Goal: Task Accomplishment & Management: Manage account settings

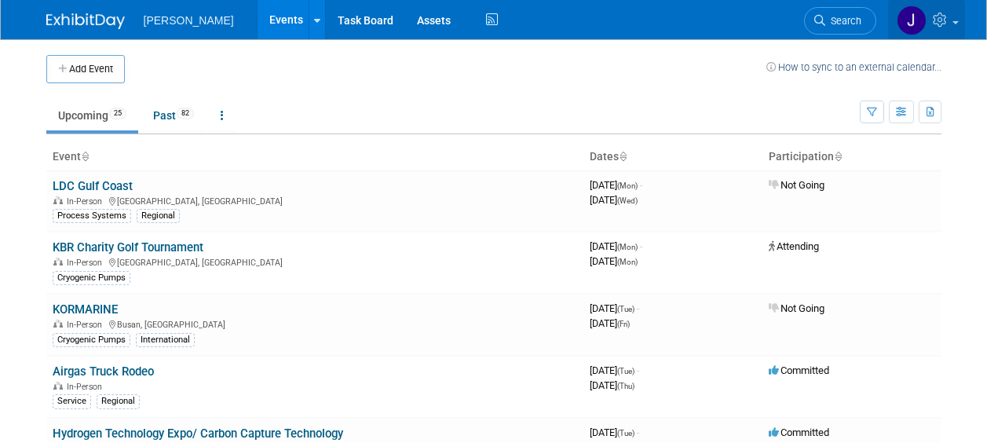
click at [955, 20] on link at bounding box center [926, 19] width 77 height 39
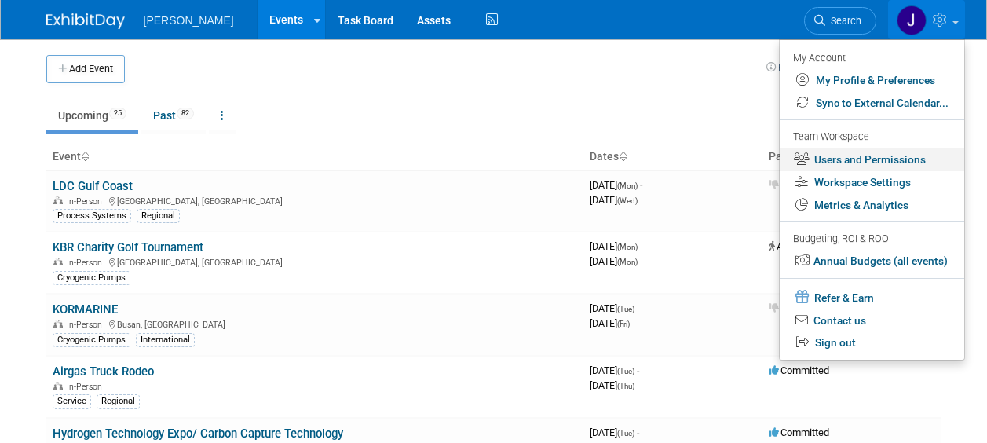
click at [892, 161] on link "Users and Permissions" at bounding box center [871, 159] width 184 height 23
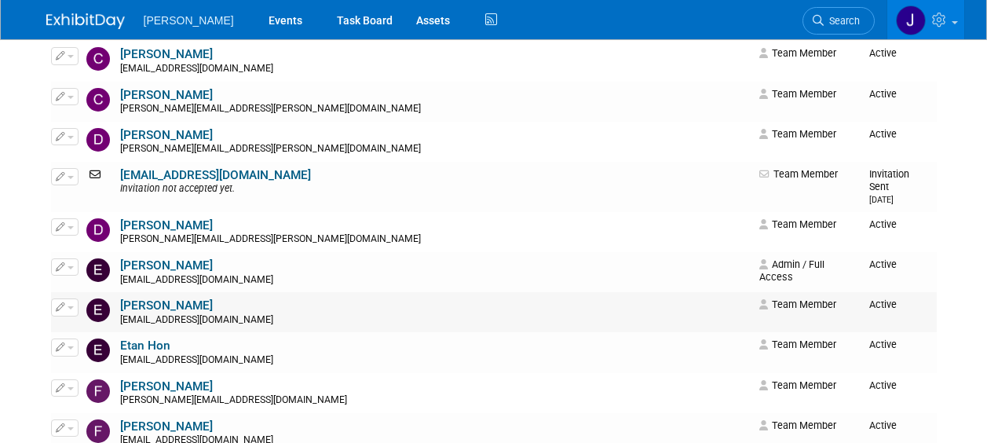
scroll to position [785, 0]
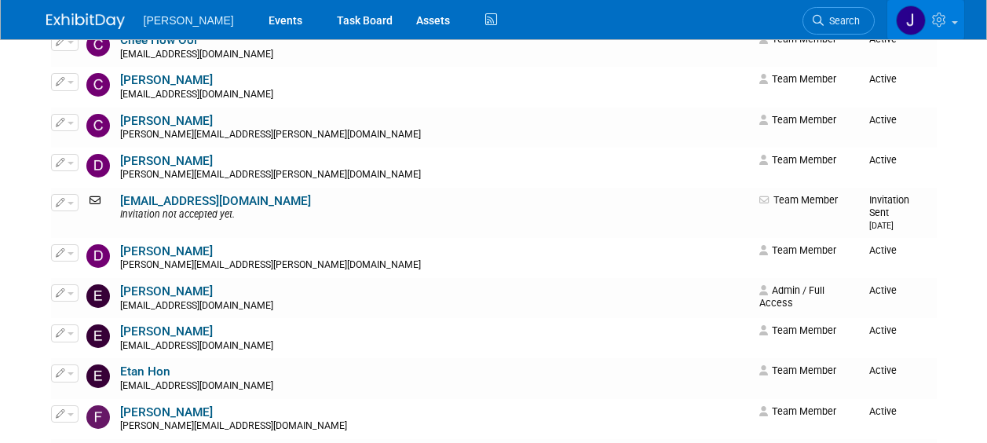
click at [958, 17] on link at bounding box center [925, 19] width 77 height 39
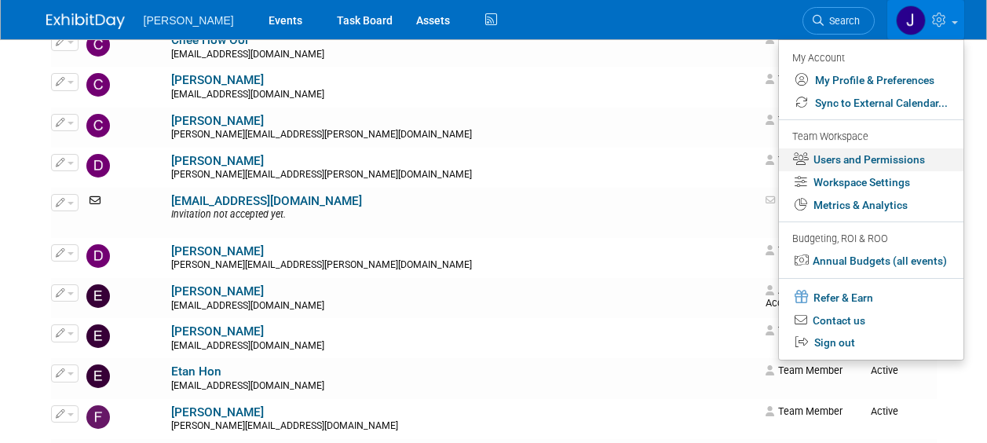
click at [905, 157] on link "Users and Permissions" at bounding box center [871, 159] width 184 height 23
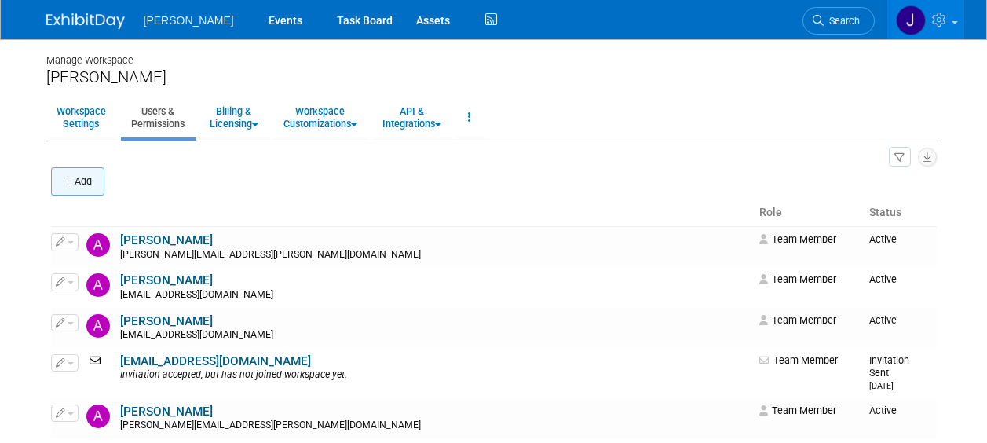
click at [62, 184] on button "Add" at bounding box center [77, 181] width 53 height 28
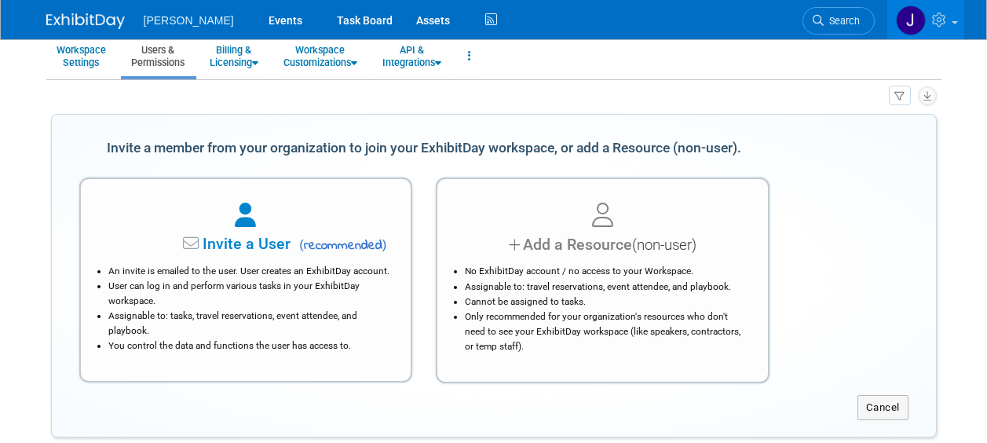
scroll to position [78, 0]
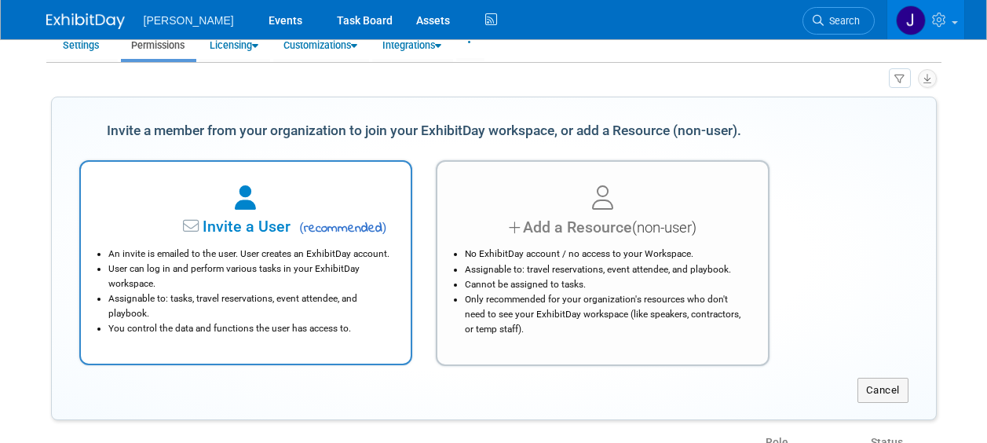
click at [239, 226] on span "Invite a User" at bounding box center [197, 226] width 186 height 18
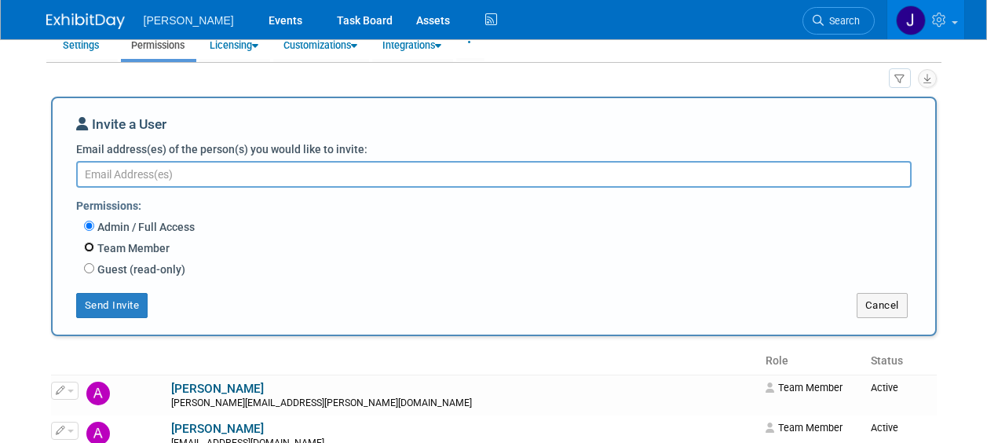
click at [89, 249] on input "Team Member" at bounding box center [89, 247] width 10 height 10
radio input "true"
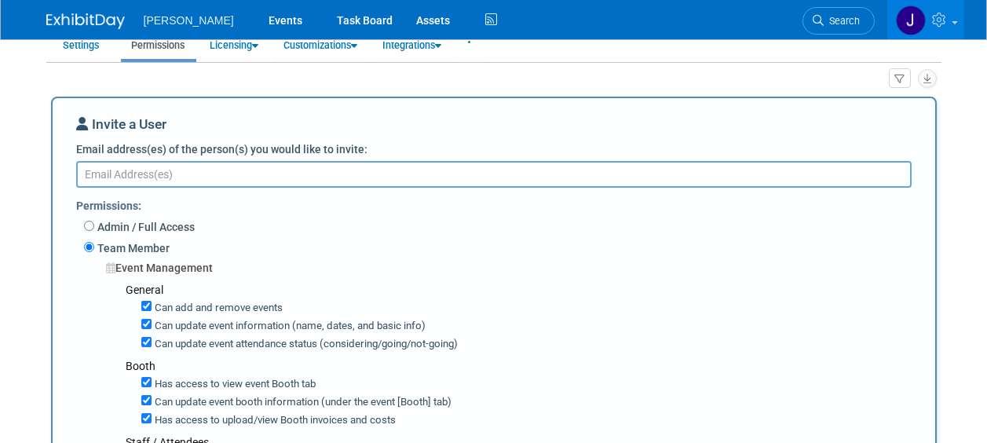
click at [160, 180] on textarea "Email address(es) of the person(s) you would like to invite:" at bounding box center [493, 174] width 835 height 27
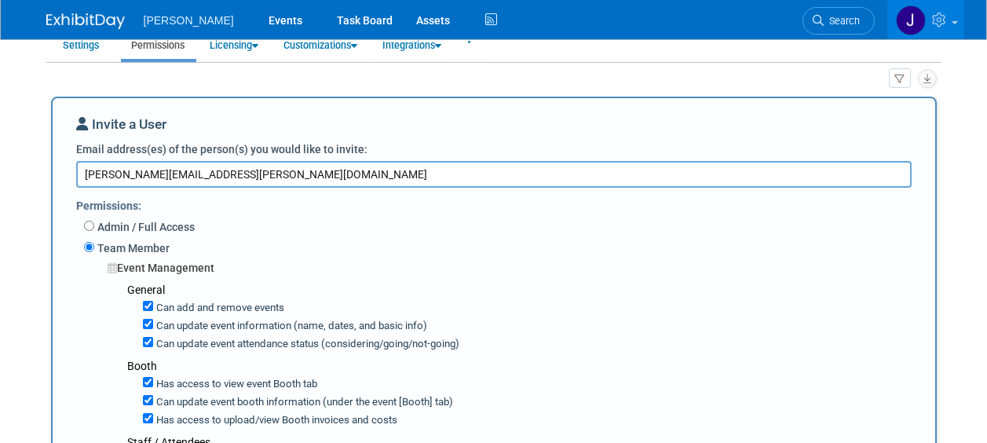
type textarea "diana.contreras@nikkisoceig.com"
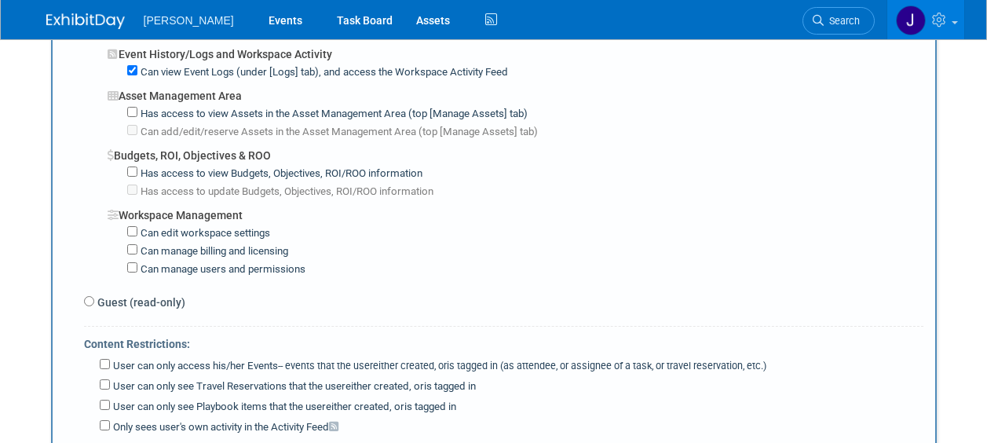
scroll to position [1177, 0]
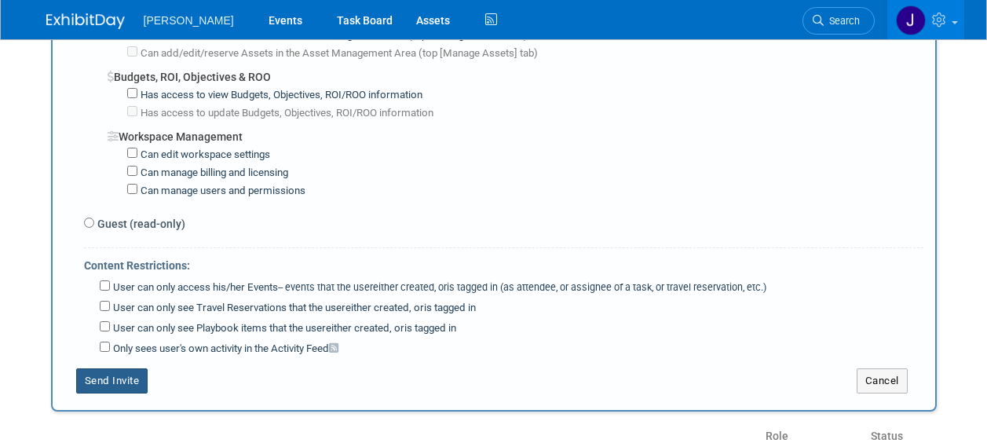
click at [121, 368] on button "Send Invite" at bounding box center [112, 380] width 72 height 25
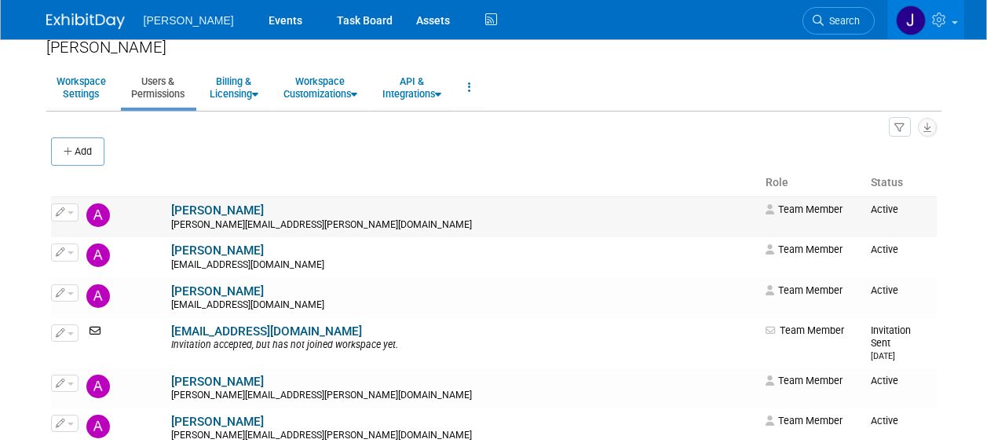
scroll to position [0, 0]
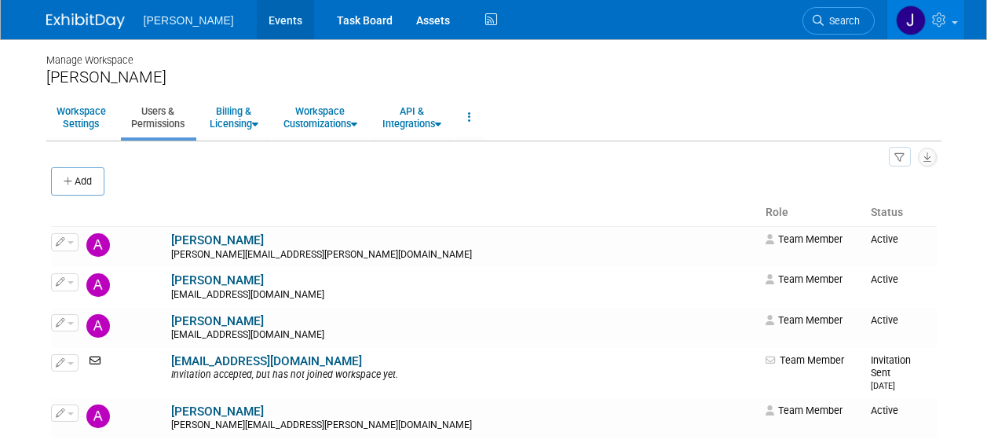
click at [257, 23] on link "Events" at bounding box center [285, 19] width 57 height 39
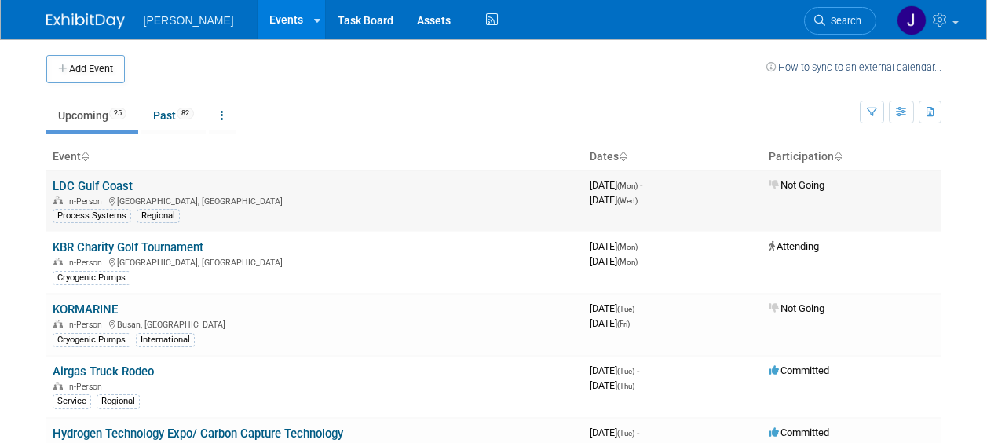
click at [118, 185] on link "LDC Gulf Coast" at bounding box center [93, 186] width 80 height 14
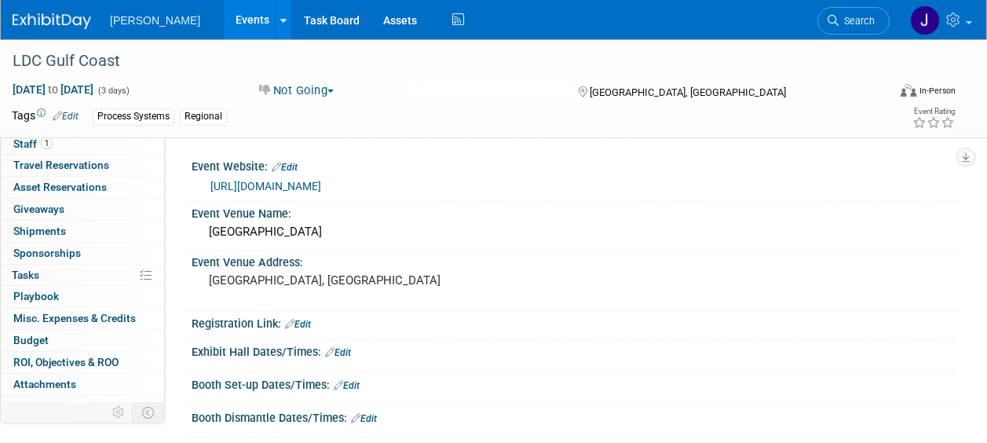
scroll to position [63, 0]
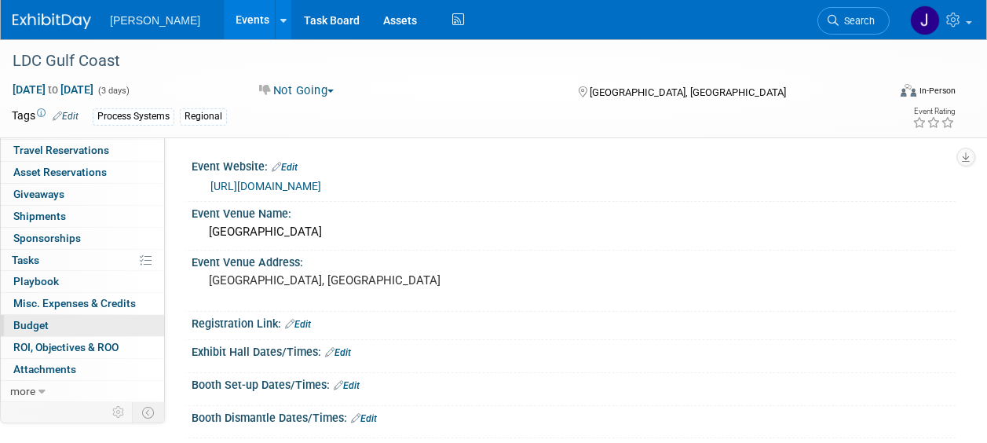
click at [39, 327] on span "Budget" at bounding box center [30, 325] width 35 height 13
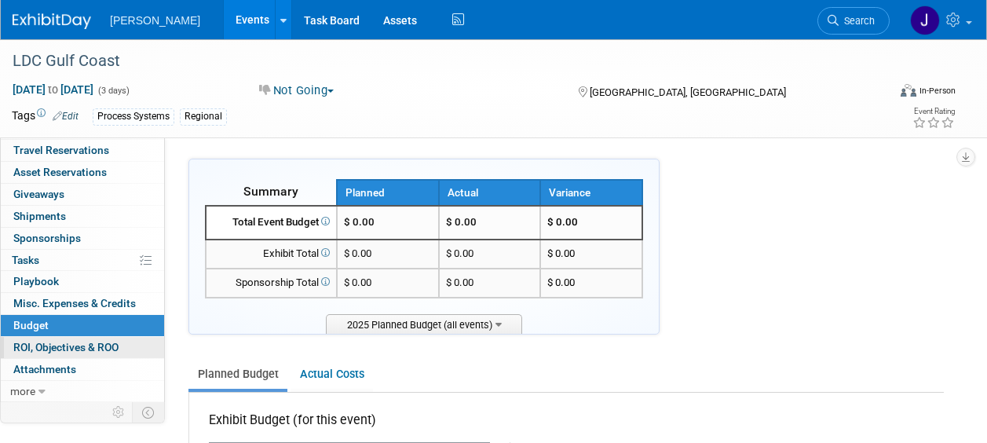
click at [69, 349] on span "ROI, Objectives & ROO 0" at bounding box center [65, 347] width 105 height 13
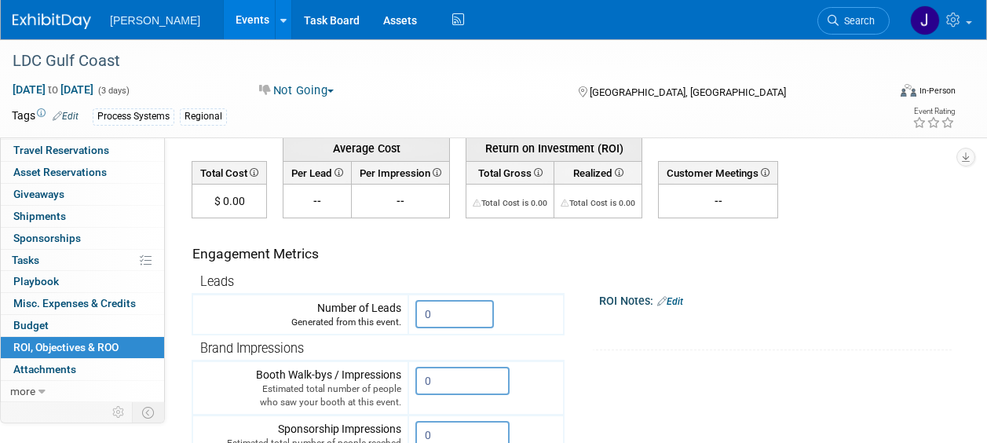
scroll to position [0, 0]
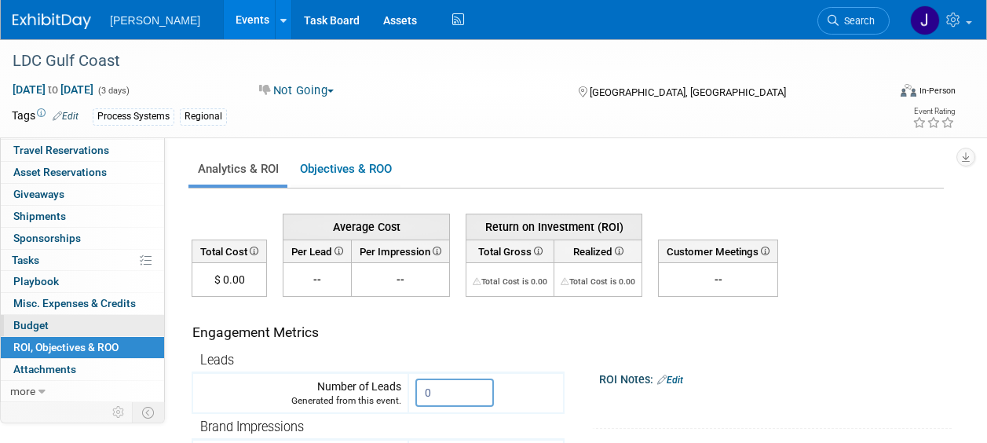
click at [35, 319] on span "Budget" at bounding box center [30, 325] width 35 height 13
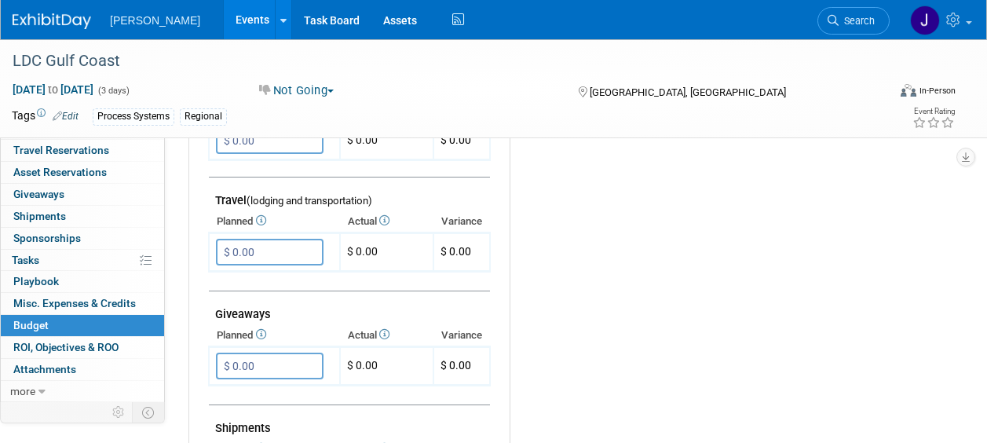
scroll to position [628, 0]
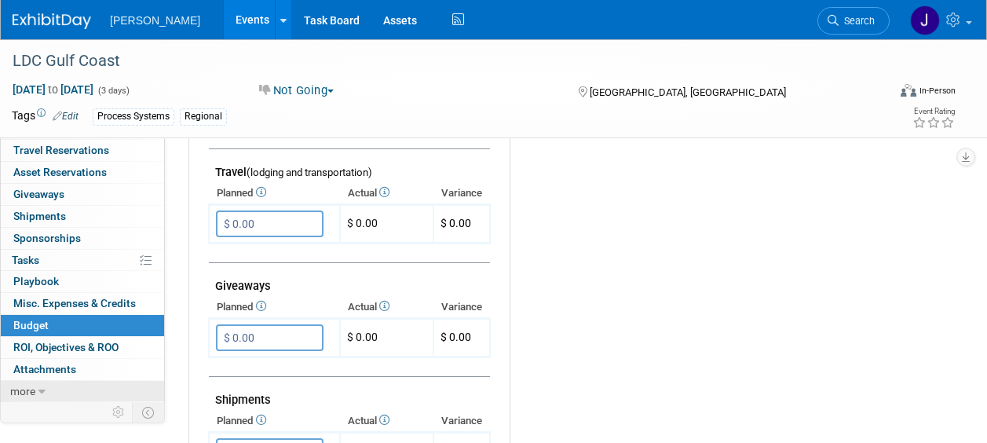
click at [42, 391] on icon at bounding box center [41, 391] width 7 height 11
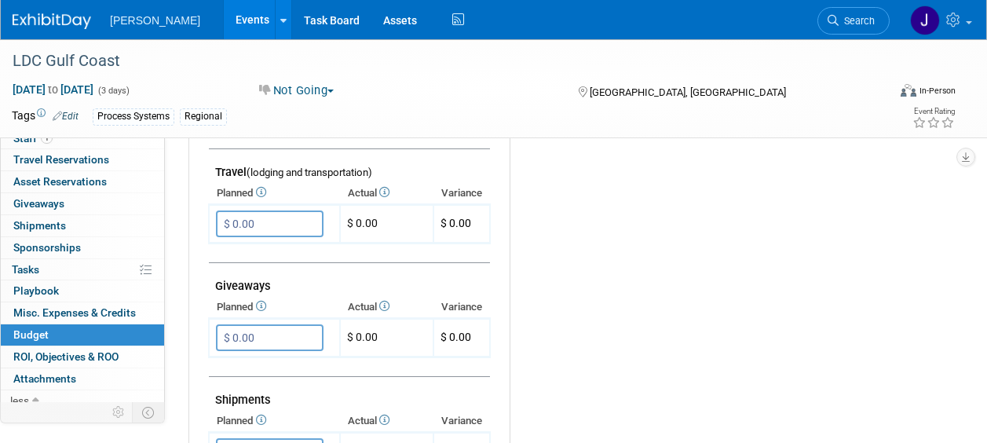
scroll to position [0, 0]
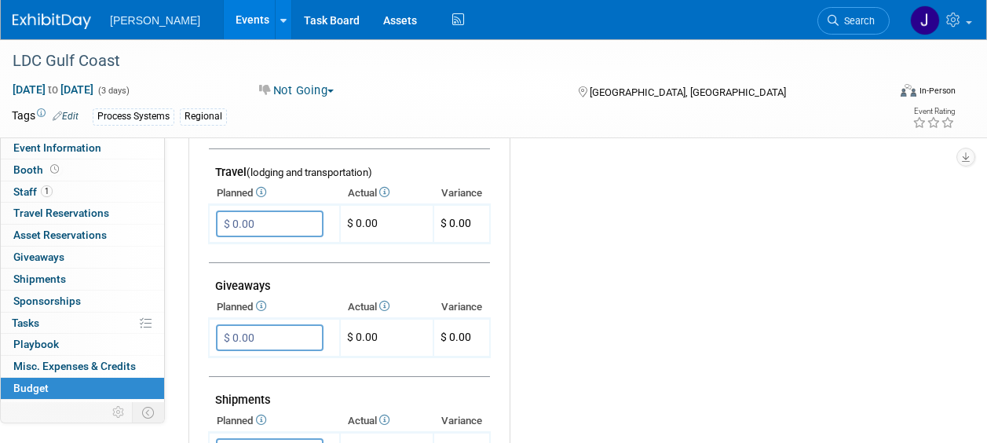
click at [229, 27] on link "Events" at bounding box center [252, 19] width 57 height 39
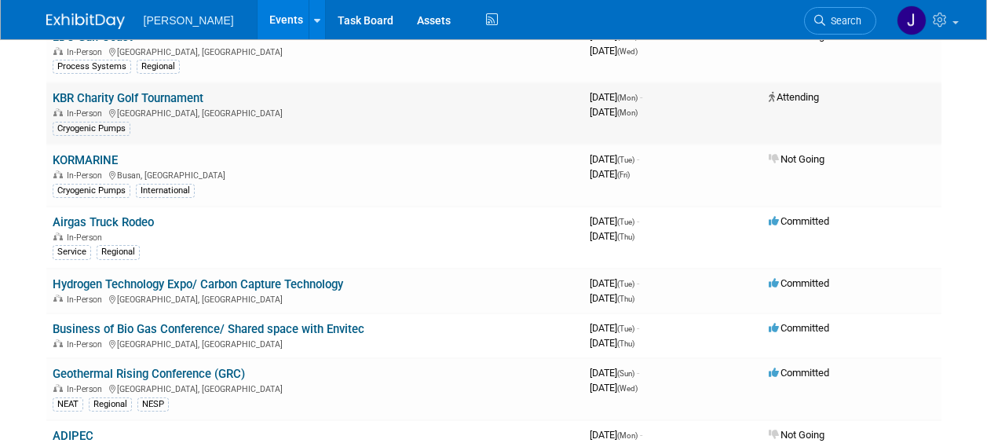
scroll to position [157, 0]
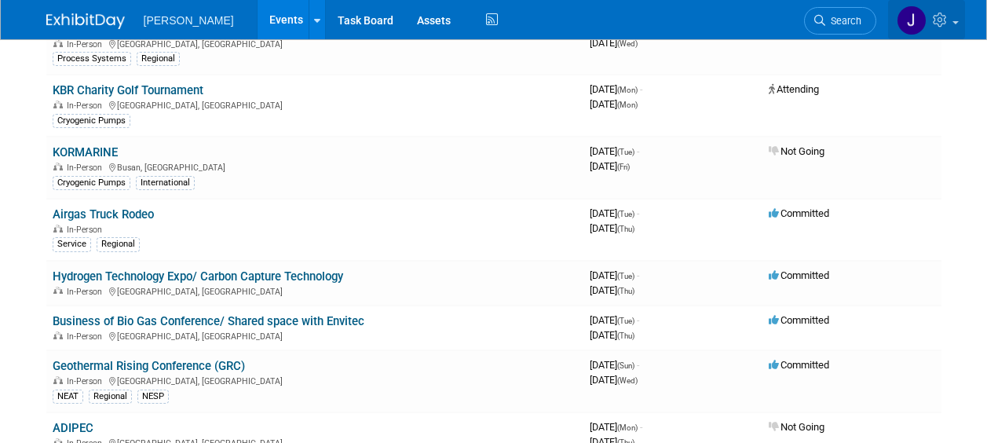
click at [956, 21] on span at bounding box center [955, 22] width 6 height 3
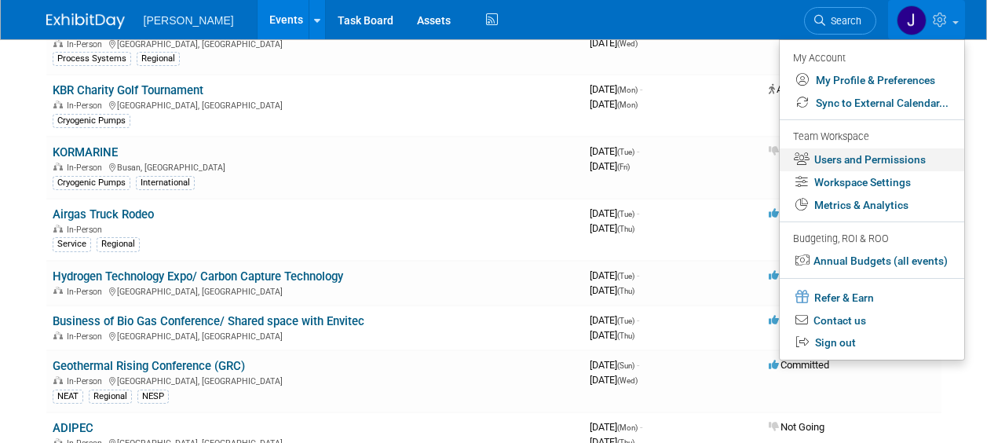
click at [899, 163] on link "Users and Permissions" at bounding box center [871, 159] width 184 height 23
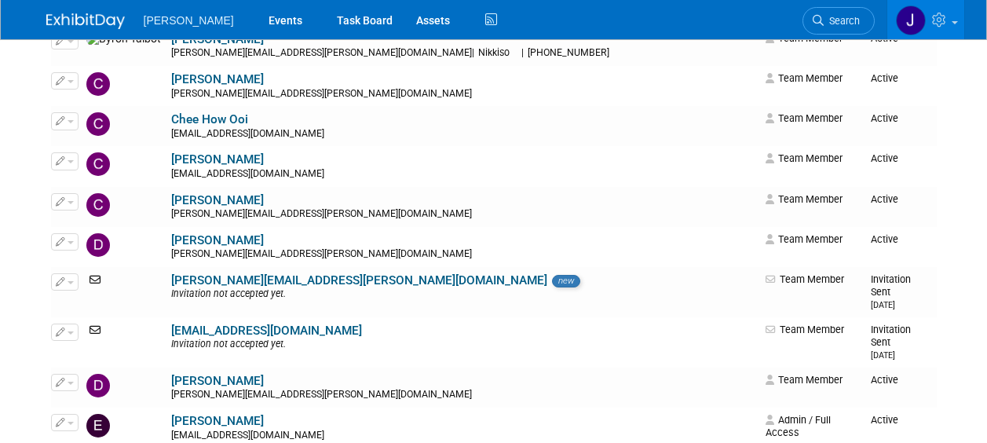
scroll to position [706, 0]
